Goal: Task Accomplishment & Management: Complete application form

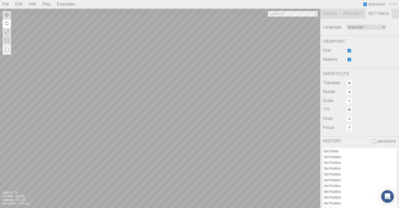
scroll to position [133, 0]
click at [191, 89] on div "Camera OrthographicCamera PerspectiveCamera Objects 74 Vertices 18,496 Triangle…" at bounding box center [160, 107] width 320 height 199
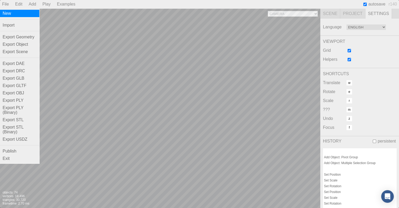
click at [5, 12] on div "New" at bounding box center [19, 13] width 39 height 7
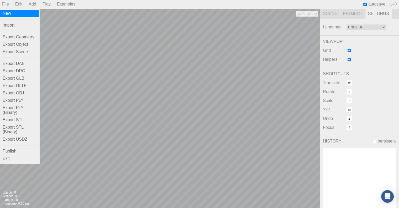
scroll to position [0, 0]
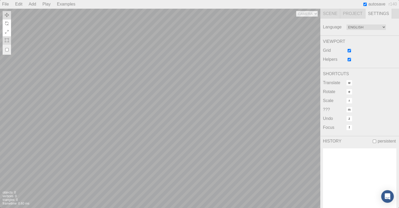
click at [148, 97] on div "Camera Objects 0 Vertices 0 Triangles 0 Frametime 0.60 ms" at bounding box center [160, 107] width 320 height 199
click at [166, 94] on div "Camera Objects 0 Vertices 0 Triangles 0 Frametime 0.70 ms" at bounding box center [160, 107] width 320 height 199
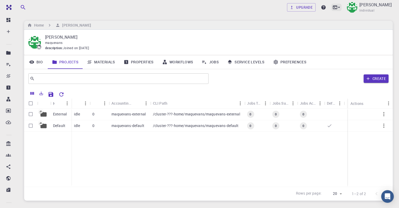
click at [333, 5] on icon at bounding box center [335, 7] width 5 height 5
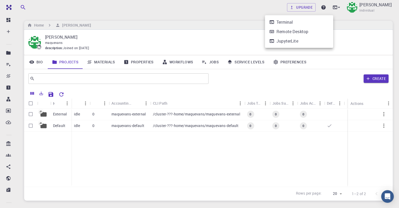
click at [282, 25] on li "Terminal" at bounding box center [299, 21] width 68 height 9
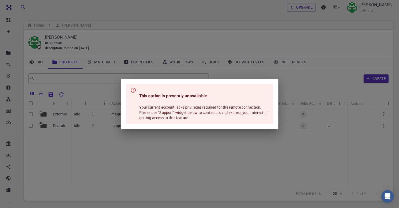
click at [298, 33] on div "This option is presently unavailable Your current account lacks privileges requ…" at bounding box center [199, 104] width 399 height 208
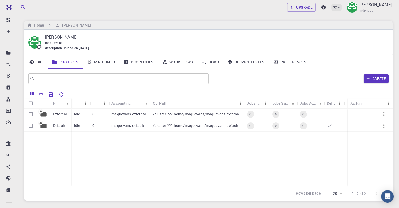
click at [333, 8] on icon at bounding box center [335, 7] width 5 height 5
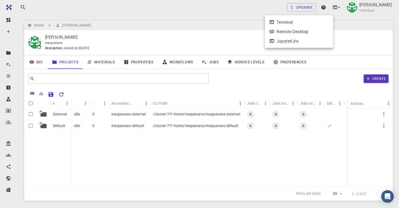
click at [294, 38] on div "JupyterLite" at bounding box center [288, 41] width 22 height 6
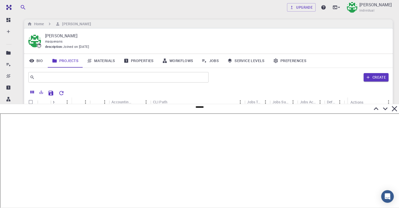
scroll to position [26, 0]
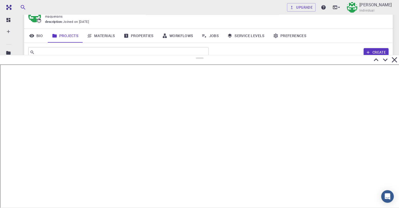
drag, startPoint x: 201, startPoint y: 107, endPoint x: 214, endPoint y: 54, distance: 54.1
click at [214, 55] on div at bounding box center [199, 131] width 399 height 153
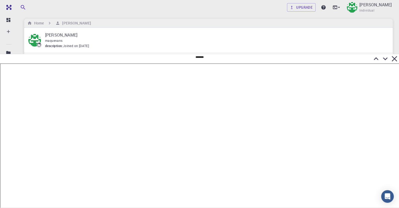
scroll to position [0, 0]
click at [396, 57] on icon at bounding box center [394, 58] width 5 height 5
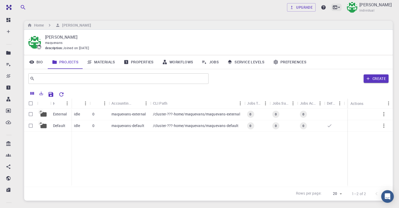
click at [333, 9] on icon at bounding box center [335, 7] width 5 height 5
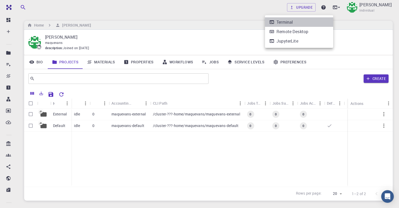
click at [296, 25] on li "Terminal" at bounding box center [299, 21] width 68 height 9
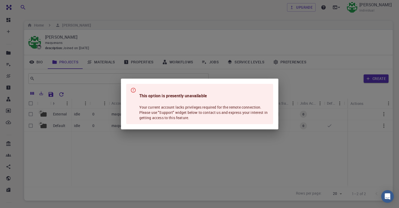
click at [279, 73] on div "This option is presently unavailable Your current account lacks privileges requ…" at bounding box center [199, 104] width 399 height 208
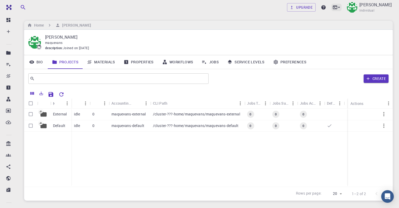
click at [331, 4] on div at bounding box center [336, 7] width 10 height 7
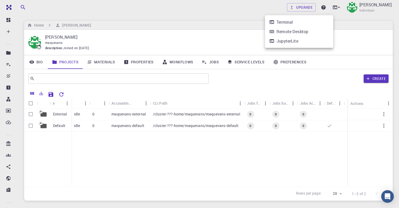
click at [301, 40] on li "JupyterLite" at bounding box center [299, 40] width 68 height 9
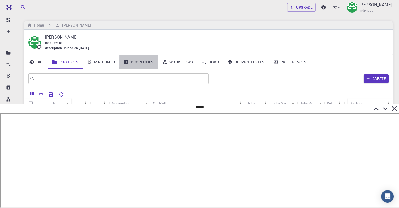
click at [125, 63] on icon at bounding box center [126, 62] width 4 height 4
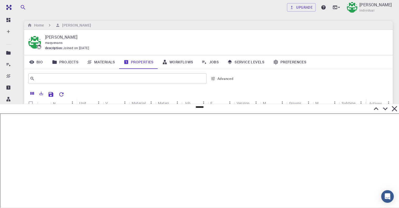
scroll to position [33, 0]
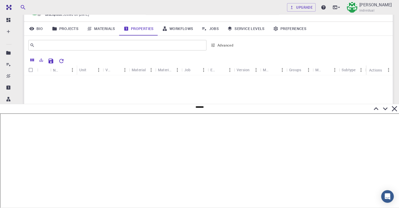
click at [375, 108] on icon at bounding box center [376, 108] width 5 height 3
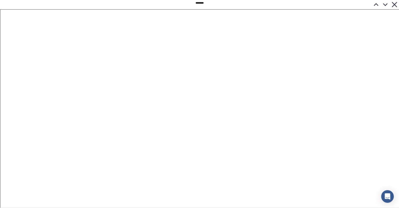
click at [394, 4] on icon at bounding box center [394, 4] width 9 height 9
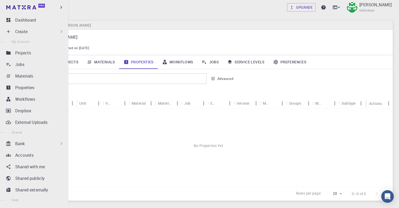
scroll to position [0, 0]
click at [22, 29] on p "Create" at bounding box center [21, 31] width 12 height 6
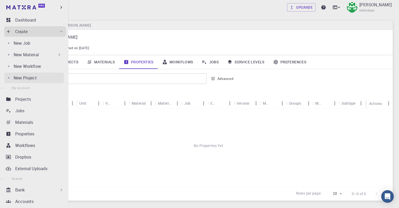
click at [29, 79] on p "New Project" at bounding box center [25, 78] width 23 height 6
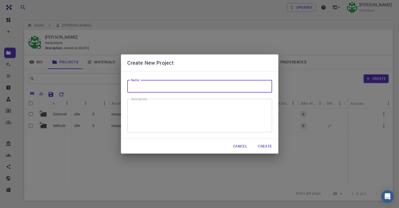
click at [133, 84] on input "Name" at bounding box center [199, 86] width 145 height 13
type input "CARBON"
click at [142, 109] on textarea "Description" at bounding box center [200, 115] width 138 height 25
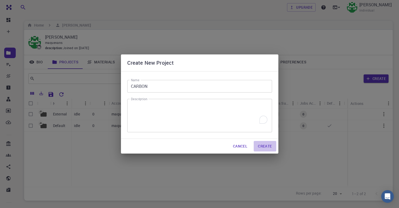
click at [265, 146] on button "Create" at bounding box center [265, 146] width 22 height 10
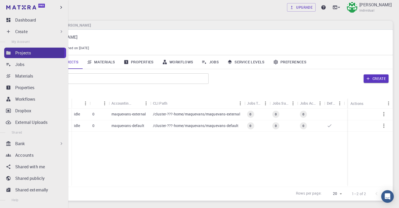
click at [24, 52] on p "Projects" at bounding box center [23, 53] width 16 height 6
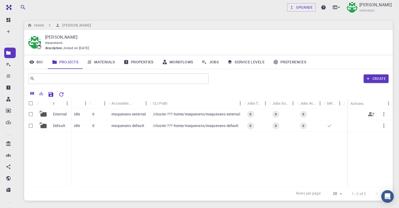
click at [61, 116] on p "External" at bounding box center [60, 113] width 14 height 5
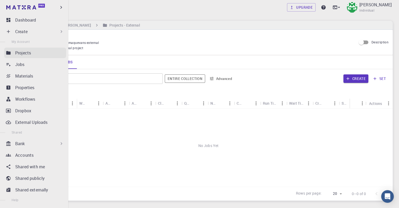
click at [25, 52] on p "Projects" at bounding box center [23, 53] width 16 height 6
click at [39, 28] on div "Create" at bounding box center [39, 31] width 49 height 6
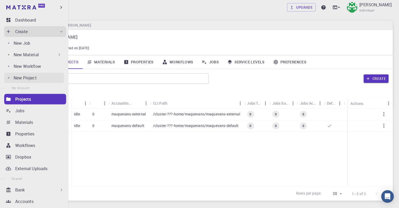
click at [29, 75] on p "New Project" at bounding box center [25, 78] width 23 height 6
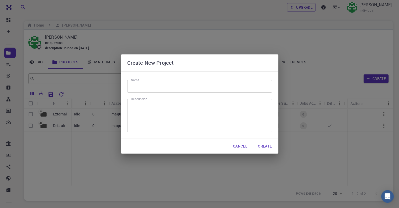
click at [150, 87] on input "Name" at bounding box center [199, 86] width 145 height 13
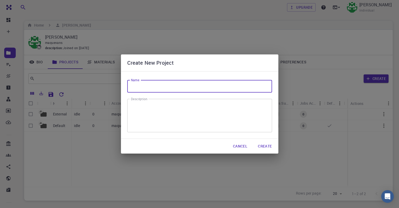
paste input "Carbon Structures Simulation."
type input "Carbon Structures Simulation."
click at [171, 110] on textarea "Description" at bounding box center [200, 115] width 138 height 25
click at [156, 85] on input "Carbon Structures Simulation." at bounding box center [199, 86] width 145 height 13
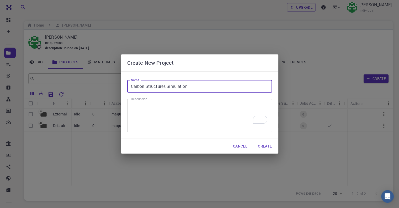
click at [156, 85] on input "Carbon Structures Simulation." at bounding box center [199, 86] width 145 height 13
click at [154, 113] on textarea "Description" at bounding box center [200, 115] width 138 height 25
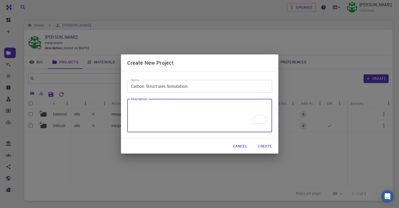
paste textarea "Carbon Structures Simulation."
type textarea "Carbon Structures Simulation."
click at [264, 147] on button "Create" at bounding box center [265, 146] width 22 height 10
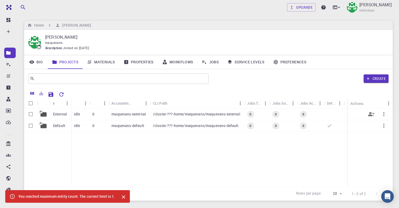
click at [30, 114] on input "Select row" at bounding box center [31, 114] width 10 height 10
checkbox input "true"
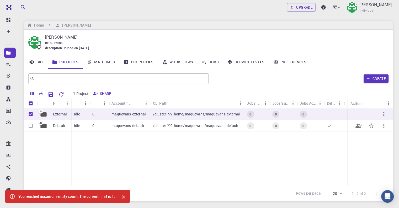
click at [31, 125] on input "Select row" at bounding box center [31, 125] width 10 height 10
checkbox input "true"
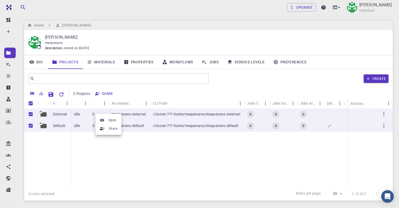
click at [380, 113] on div at bounding box center [199, 104] width 399 height 208
click at [384, 114] on icon "button" at bounding box center [383, 114] width 1 height 4
click at [358, 135] on div at bounding box center [199, 104] width 399 height 208
click at [384, 114] on icon "button" at bounding box center [383, 114] width 1 height 4
click at [33, 93] on div at bounding box center [199, 104] width 399 height 208
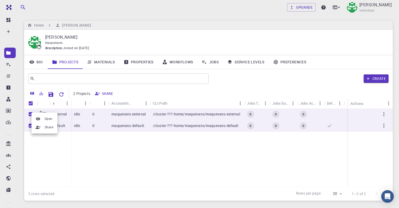
click at [135, 142] on div at bounding box center [199, 104] width 399 height 208
drag, startPoint x: 42, startPoint y: 115, endPoint x: 70, endPoint y: 119, distance: 28.4
click at [89, 117] on div "External Default idle 0 maquevans-external /cluster-???-home/maquevans/maquevan…" at bounding box center [208, 147] width 369 height 78
click at [373, 113] on icon "Share" at bounding box center [371, 114] width 6 height 4
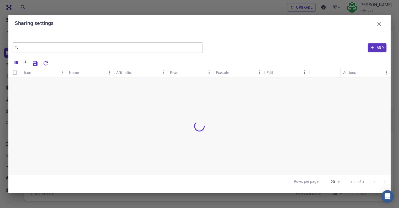
click at [380, 22] on icon "button" at bounding box center [379, 24] width 6 height 6
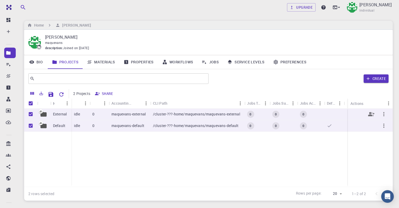
click at [385, 116] on icon "button" at bounding box center [384, 114] width 6 height 6
click at [389, 94] on div at bounding box center [199, 104] width 399 height 208
click at [68, 65] on link "Projects" at bounding box center [65, 62] width 35 height 14
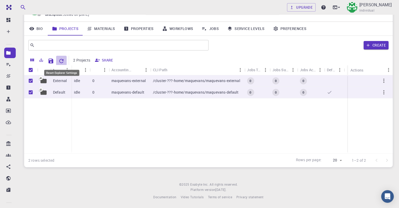
click at [58, 60] on icon "Reset Explorer Settings" at bounding box center [61, 61] width 6 height 6
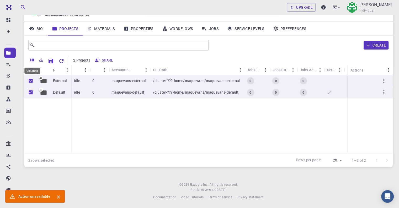
click at [33, 61] on icon "Columns" at bounding box center [32, 60] width 4 height 3
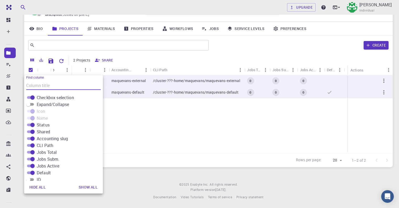
click at [33, 61] on icon "Columns" at bounding box center [32, 60] width 4 height 3
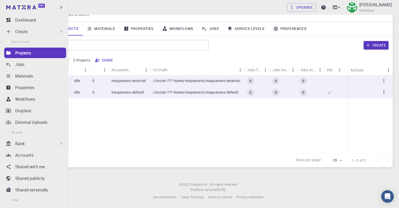
click at [7, 53] on icon at bounding box center [8, 52] width 4 height 3
click at [28, 53] on p "Projects" at bounding box center [23, 53] width 16 height 6
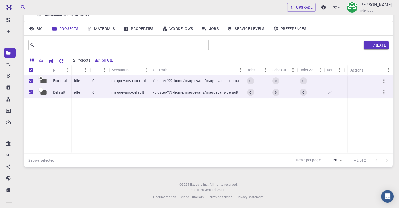
click at [280, 31] on link "Preferences" at bounding box center [290, 29] width 42 height 14
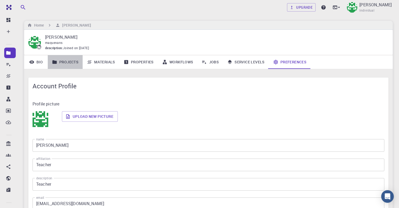
click at [59, 63] on link "Projects" at bounding box center [65, 62] width 35 height 14
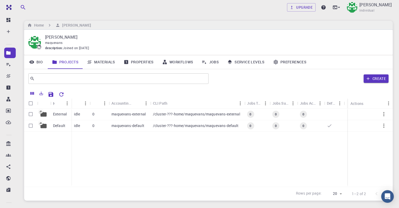
click at [386, 104] on icon "Menu" at bounding box center [389, 103] width 6 height 6
click at [34, 115] on input "Select row" at bounding box center [31, 114] width 10 height 10
checkbox input "true"
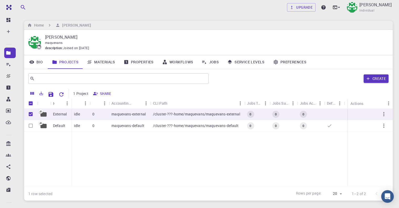
click at [390, 103] on icon "Menu" at bounding box center [389, 103] width 6 height 6
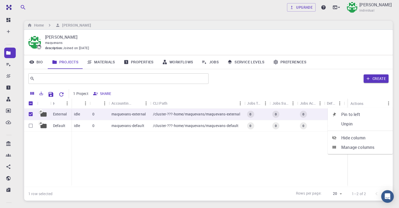
click at [359, 146] on span "Manage columns" at bounding box center [364, 147] width 47 height 6
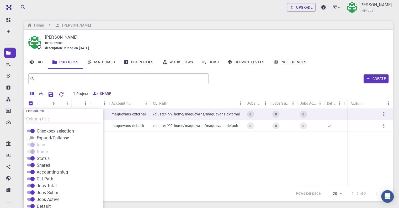
scroll to position [19, 0]
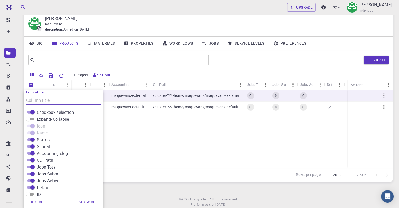
click at [31, 119] on input "Expand/Collapse" at bounding box center [28, 119] width 19 height 6
checkbox input "true"
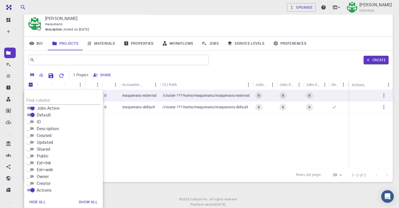
scroll to position [33, 0]
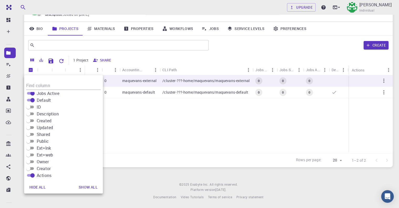
click at [30, 114] on input "Description" at bounding box center [28, 113] width 19 height 6
checkbox input "true"
click at [31, 119] on input "Created" at bounding box center [28, 120] width 19 height 6
checkbox input "true"
click at [31, 127] on input "Updated" at bounding box center [28, 127] width 19 height 6
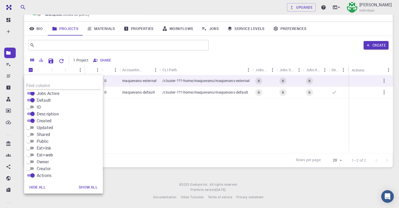
checkbox input "true"
click at [30, 133] on input "Shared" at bounding box center [28, 134] width 19 height 6
checkbox input "true"
click at [32, 140] on input "Public" at bounding box center [28, 141] width 19 height 6
checkbox input "true"
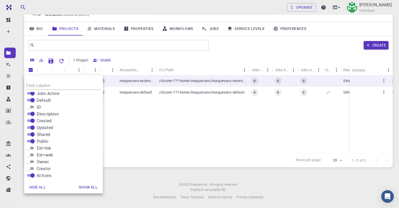
click at [33, 147] on input "Ext+lnk" at bounding box center [28, 148] width 19 height 6
checkbox input "true"
click at [29, 155] on input "Ext+web" at bounding box center [28, 154] width 19 height 6
checkbox input "true"
click at [30, 162] on input "Owner" at bounding box center [28, 161] width 19 height 6
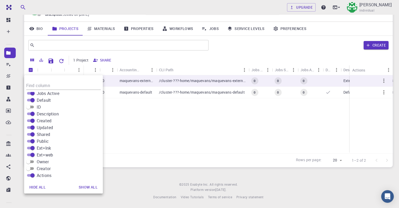
checkbox input "true"
click at [31, 168] on input "Creator" at bounding box center [28, 168] width 19 height 6
checkbox input "true"
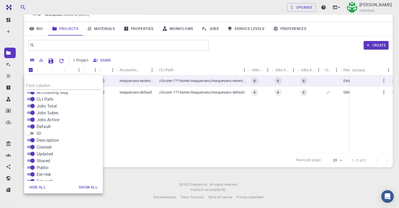
click at [32, 133] on input "ID" at bounding box center [28, 133] width 19 height 6
checkbox input "true"
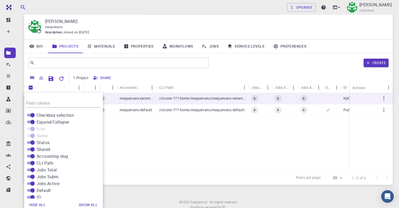
scroll to position [0, 0]
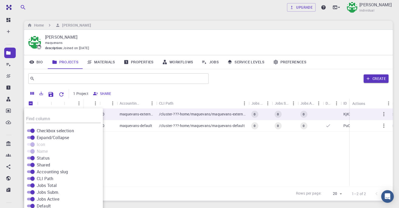
click at [128, 159] on div "External Default idle 0 maquevans-external /cluster-???-home/maquevans/maquevan…" at bounding box center [349, 147] width 650 height 78
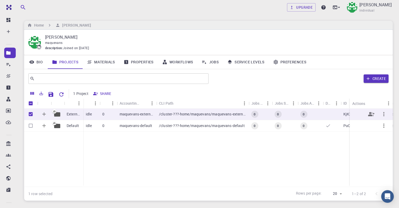
click at [358, 115] on div at bounding box center [371, 114] width 43 height 12
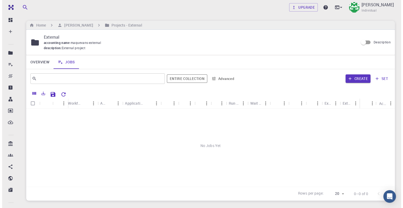
scroll to position [0, 2]
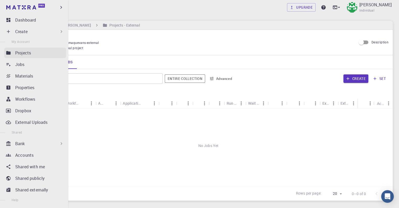
click at [9, 55] on icon at bounding box center [8, 52] width 5 height 5
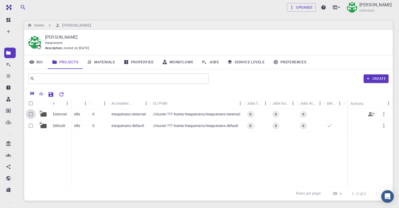
click at [30, 112] on input "Select row" at bounding box center [31, 114] width 10 height 10
checkbox input "true"
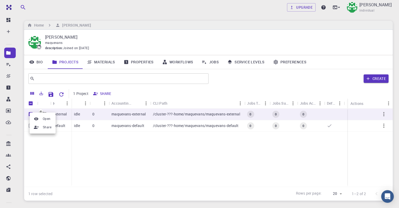
click at [383, 112] on div at bounding box center [199, 104] width 399 height 208
click at [384, 113] on icon "button" at bounding box center [383, 114] width 1 height 4
click at [384, 120] on li "Open" at bounding box center [386, 118] width 26 height 8
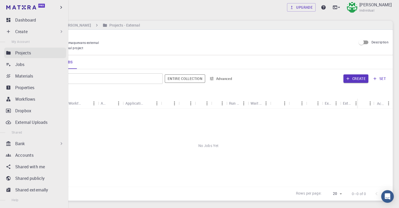
click at [7, 53] on icon at bounding box center [8, 52] width 4 height 3
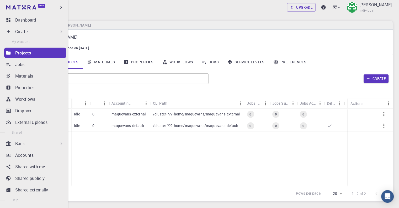
click at [14, 32] on div "Create" at bounding box center [35, 31] width 62 height 10
click at [20, 30] on p "Create" at bounding box center [21, 31] width 12 height 6
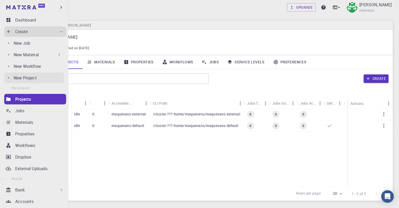
click at [25, 81] on link "New Project" at bounding box center [34, 77] width 60 height 10
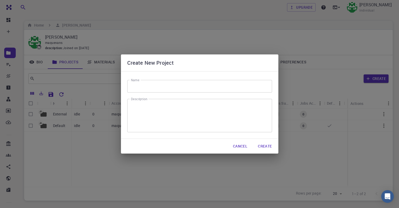
click at [152, 87] on input "Name" at bounding box center [199, 86] width 145 height 13
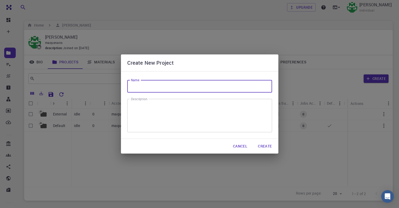
paste input "Carbon Structures Simulation."
type input "Carbon Structures Simulation."
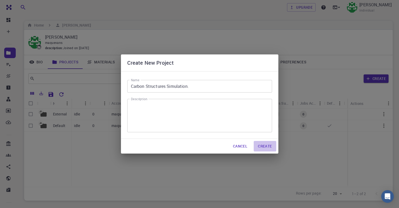
click at [263, 147] on button "Create" at bounding box center [265, 146] width 22 height 10
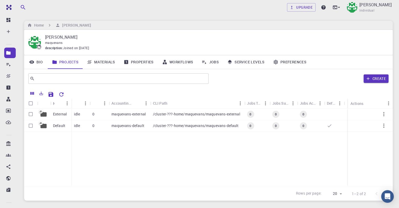
click at [288, 60] on link "Preferences" at bounding box center [290, 62] width 42 height 14
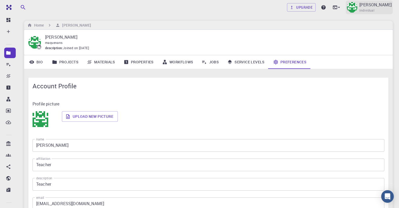
click at [364, 9] on span "Individual" at bounding box center [367, 10] width 15 height 5
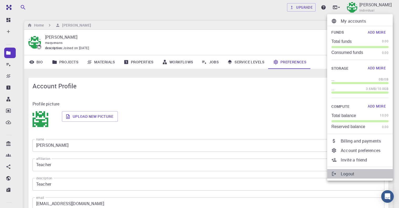
click at [351, 172] on p "Logout" at bounding box center [365, 173] width 48 height 6
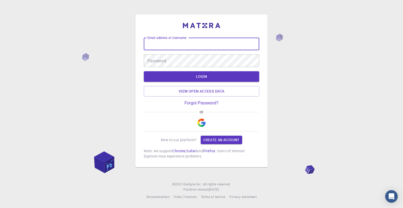
click at [178, 47] on input "Email address or Username" at bounding box center [201, 44] width 115 height 13
click at [209, 96] on link "View open access data" at bounding box center [201, 91] width 115 height 10
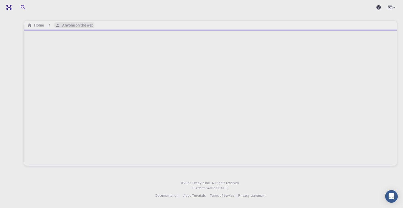
click at [68, 25] on h6 "Anyone on the web" at bounding box center [76, 25] width 33 height 6
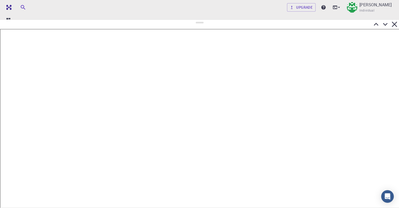
drag, startPoint x: 199, startPoint y: 107, endPoint x: 203, endPoint y: 20, distance: 87.0
click at [203, 20] on div at bounding box center [199, 113] width 399 height 188
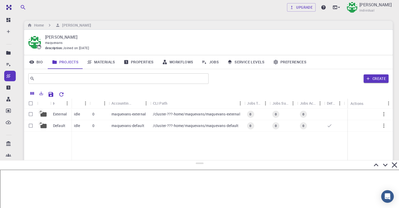
drag, startPoint x: 198, startPoint y: 22, endPoint x: 170, endPoint y: 160, distance: 140.8
click at [170, 160] on div at bounding box center [199, 184] width 399 height 48
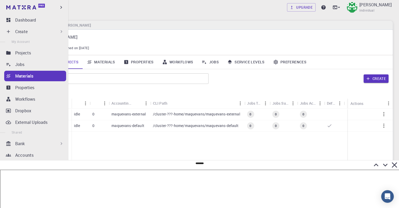
click at [8, 77] on icon at bounding box center [8, 75] width 5 height 5
